Goal: Task Accomplishment & Management: Manage account settings

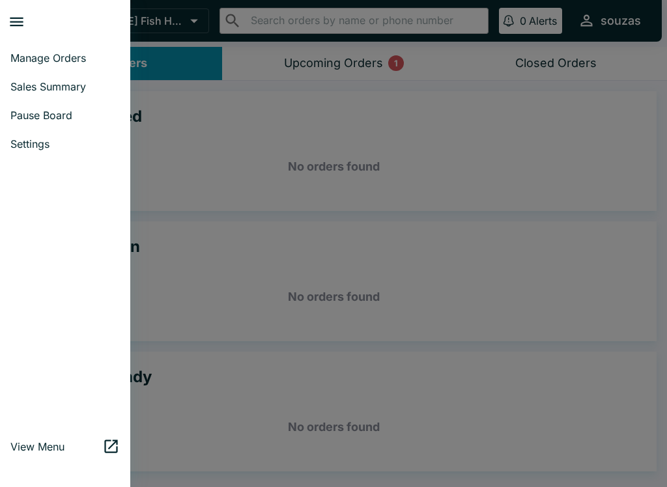
click at [32, 78] on link "Sales Summary" at bounding box center [65, 86] width 130 height 29
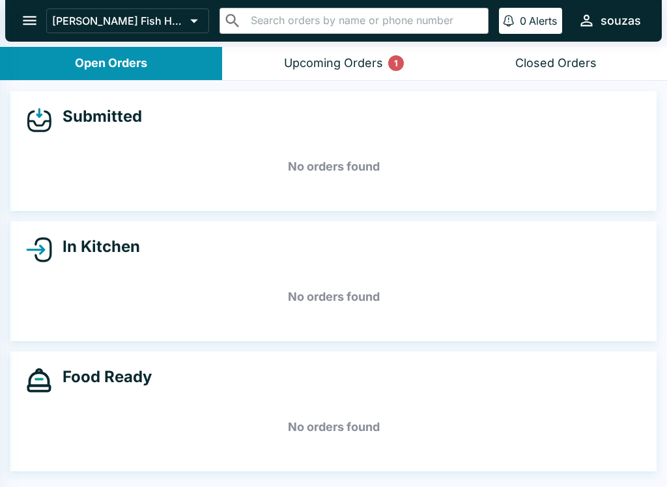
select select "03:00"
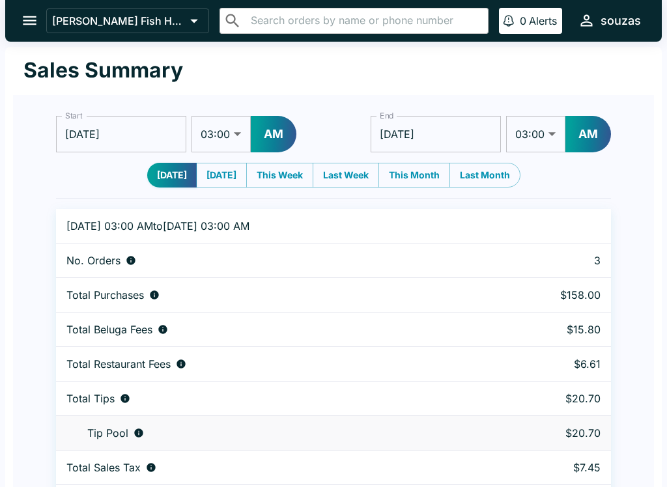
click at [29, 15] on icon "open drawer" at bounding box center [30, 21] width 18 height 18
click at [45, 11] on div "[PERSON_NAME] Fish House ​ ​ 0 [PERSON_NAME]" at bounding box center [333, 21] width 656 height 42
click at [27, 16] on icon "open drawer" at bounding box center [30, 21] width 18 height 18
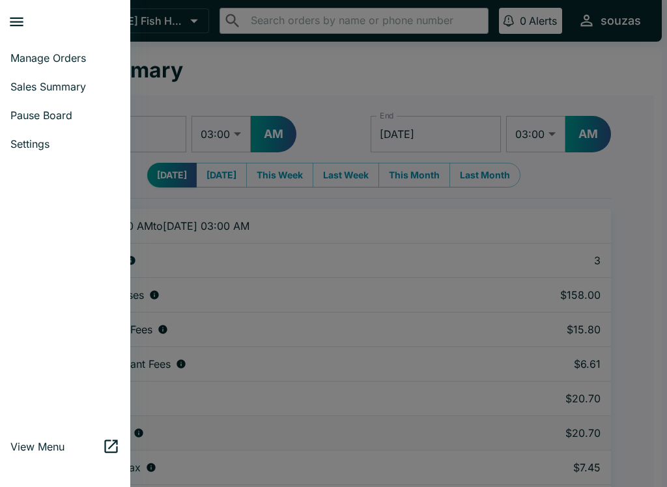
click at [23, 91] on span "Sales Summary" at bounding box center [64, 86] width 109 height 13
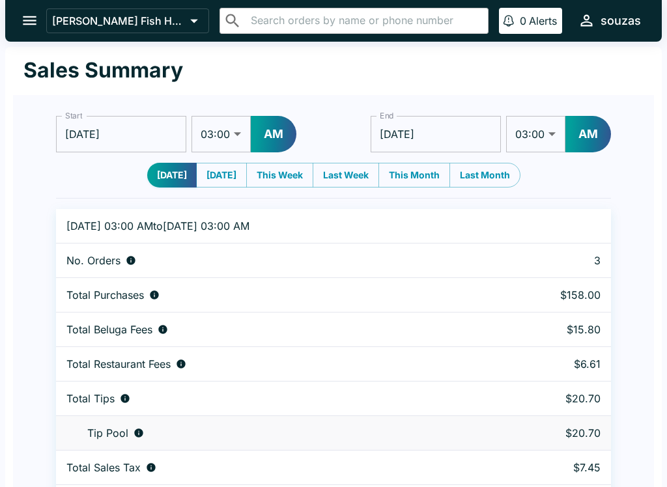
click at [61, 20] on p "[PERSON_NAME] Fish House" at bounding box center [118, 20] width 133 height 13
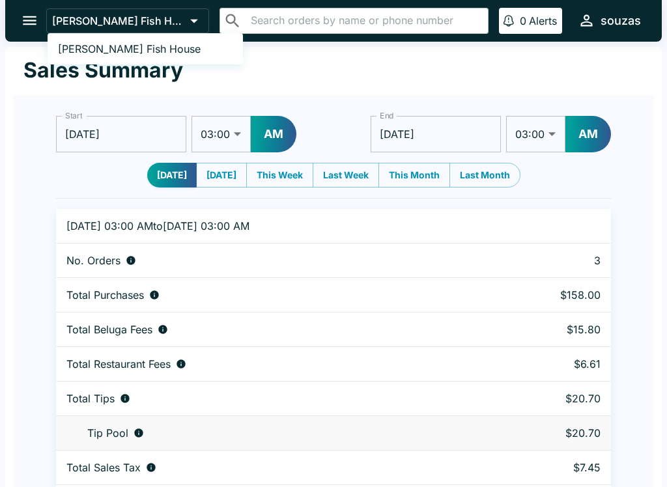
click at [27, 16] on div at bounding box center [333, 243] width 667 height 487
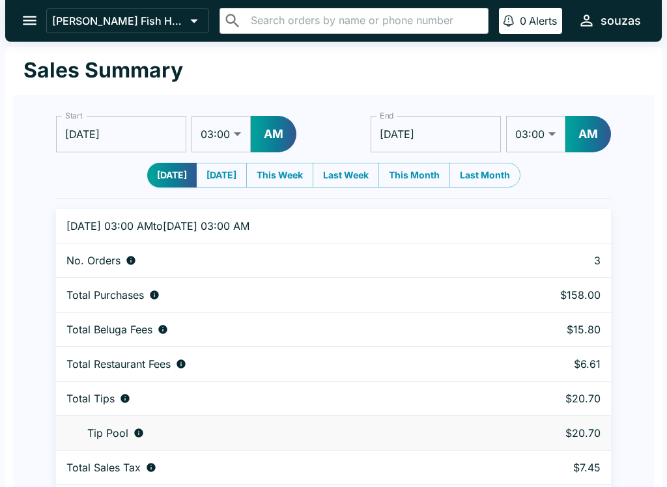
click at [31, 21] on icon "open drawer" at bounding box center [30, 20] width 14 height 9
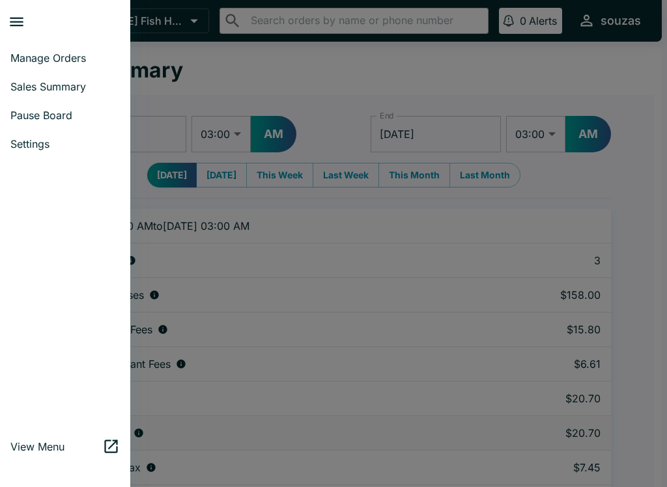
click at [23, 65] on link "Manage Orders" at bounding box center [65, 58] width 130 height 29
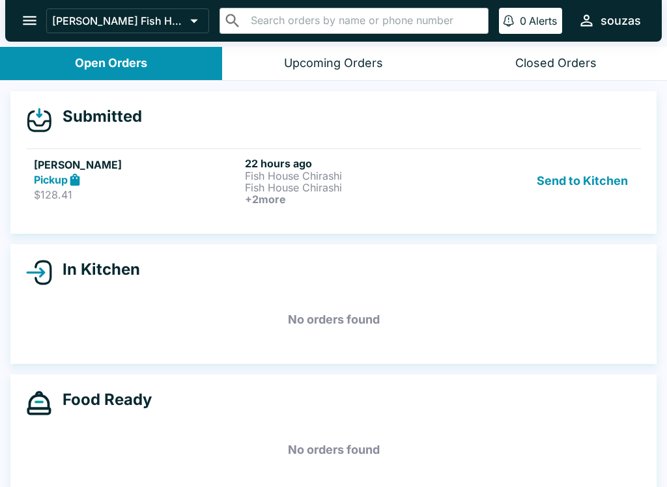
click at [595, 193] on button "Send to Kitchen" at bounding box center [582, 181] width 102 height 48
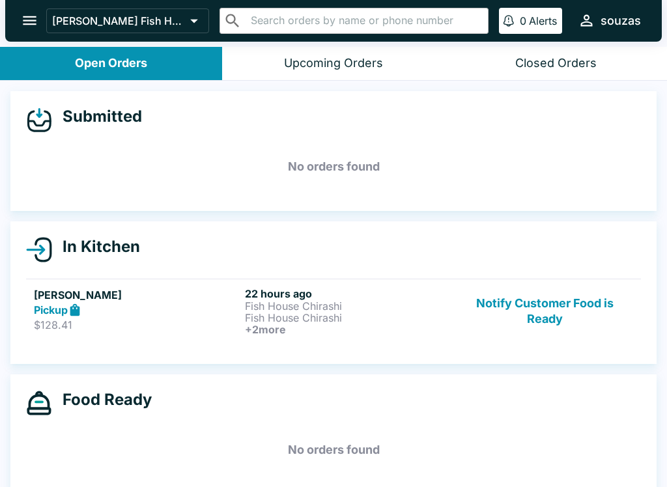
click at [576, 307] on button "Notify Customer Food is Ready" at bounding box center [545, 311] width 176 height 48
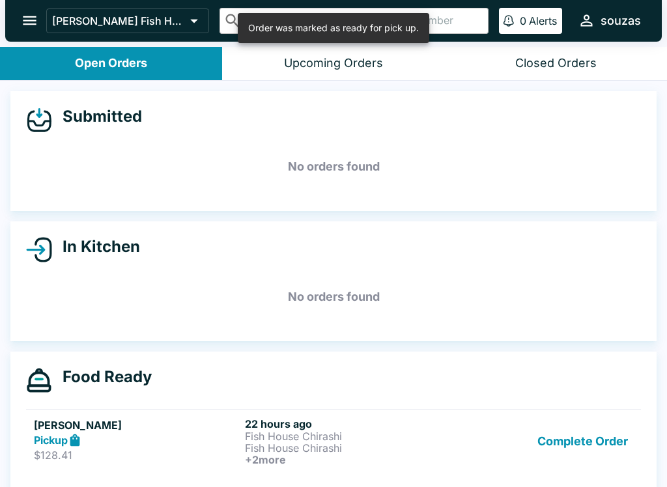
click at [604, 442] on button "Complete Order" at bounding box center [582, 441] width 101 height 48
